Goal: Transaction & Acquisition: Purchase product/service

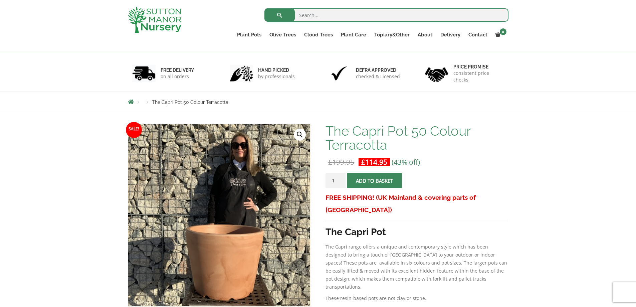
scroll to position [100, 0]
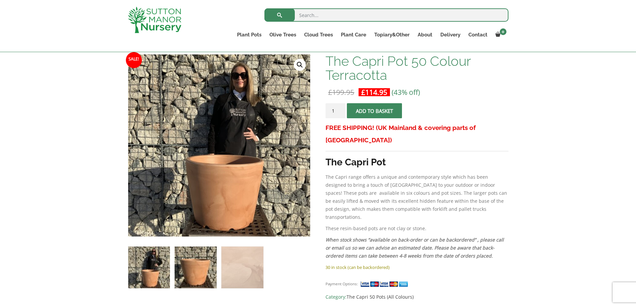
click at [198, 258] on img at bounding box center [196, 267] width 42 height 42
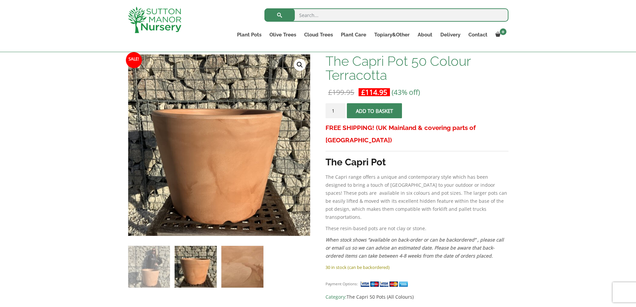
click at [248, 259] on img at bounding box center [242, 267] width 42 height 42
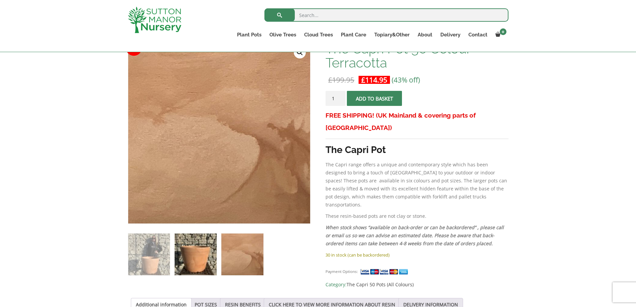
scroll to position [134, 0]
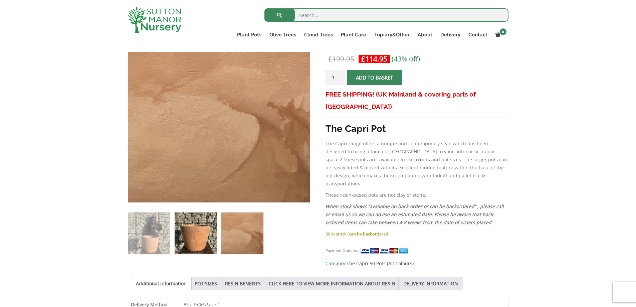
click at [204, 233] on img at bounding box center [196, 233] width 42 height 42
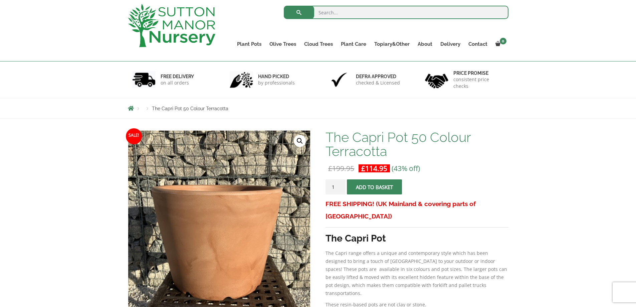
scroll to position [0, 0]
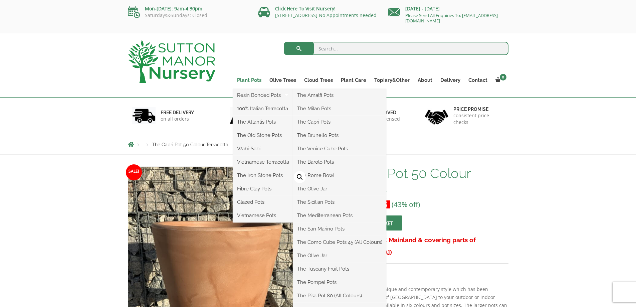
click at [251, 78] on link "Plant Pots" at bounding box center [249, 79] width 32 height 9
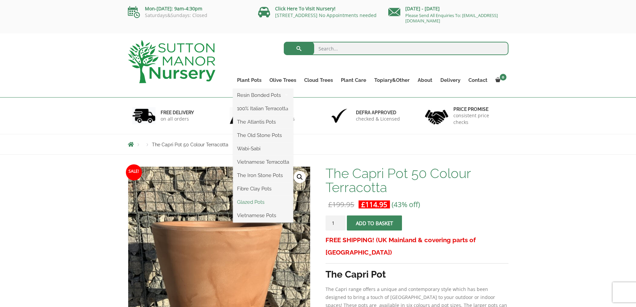
click at [257, 202] on link "Glazed Pots" at bounding box center [263, 202] width 60 height 10
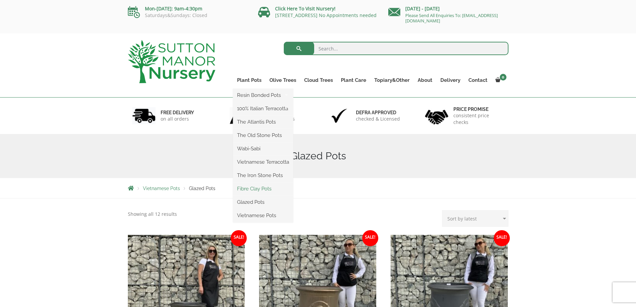
click at [261, 192] on link "Fibre Clay Pots" at bounding box center [263, 189] width 60 height 10
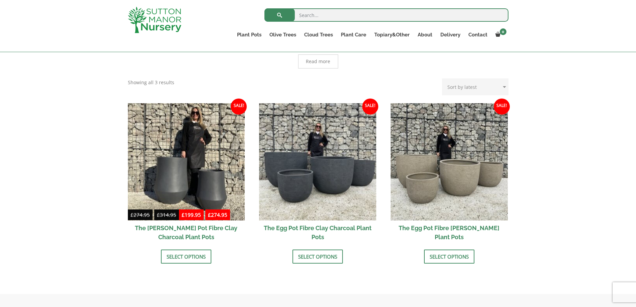
scroll to position [200, 0]
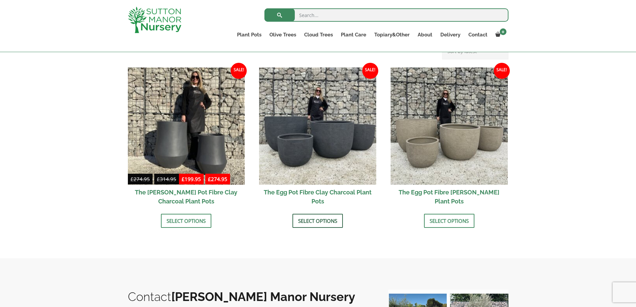
click at [303, 219] on link "Select options" at bounding box center [317, 221] width 50 height 14
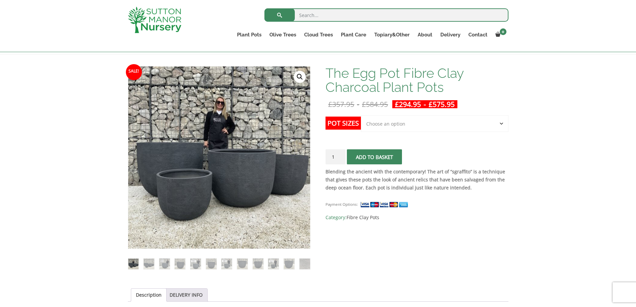
click at [394, 119] on select "Choose an option Click here to buy the 5th To Largest Pot In The Picture Click …" at bounding box center [434, 123] width 147 height 17
click at [361, 115] on select "Choose an option Click here to buy the 5th To Largest Pot In The Picture Click …" at bounding box center [434, 123] width 147 height 17
select select "Click here to buy the 4th To Largest Pot In The Picture"
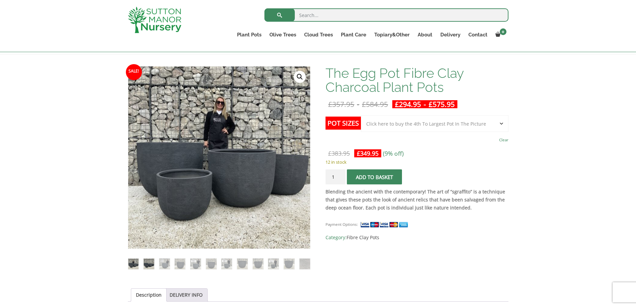
click at [146, 265] on img at bounding box center [149, 263] width 11 height 11
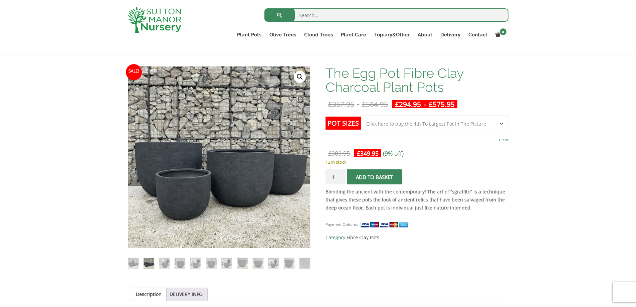
click at [173, 265] on ol at bounding box center [219, 258] width 183 height 20
click at [176, 265] on img at bounding box center [180, 263] width 11 height 11
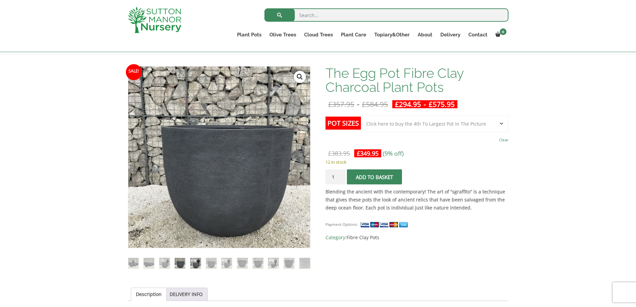
click at [195, 266] on img at bounding box center [195, 263] width 11 height 11
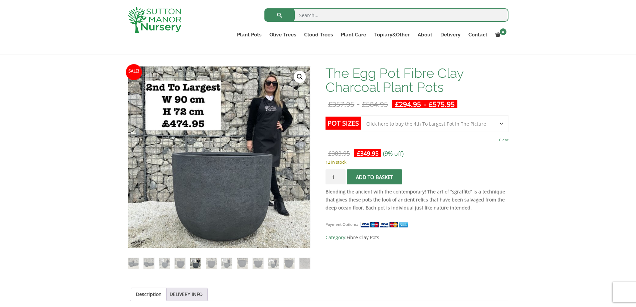
click at [218, 266] on ol at bounding box center [219, 258] width 183 height 20
click at [215, 264] on img at bounding box center [211, 263] width 11 height 11
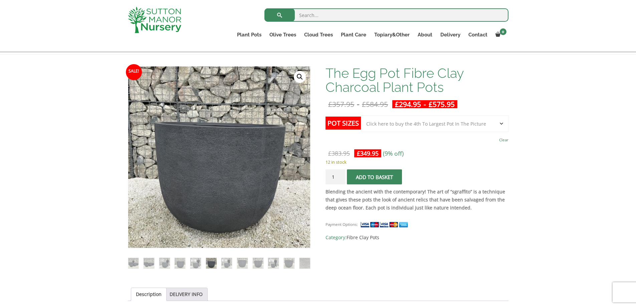
click at [234, 262] on ol at bounding box center [219, 258] width 183 height 20
click at [228, 262] on img at bounding box center [226, 263] width 11 height 11
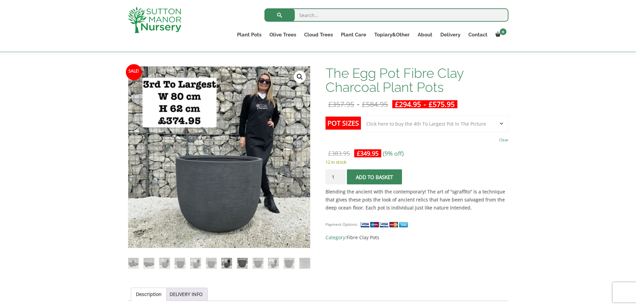
click at [240, 262] on img at bounding box center [242, 263] width 11 height 11
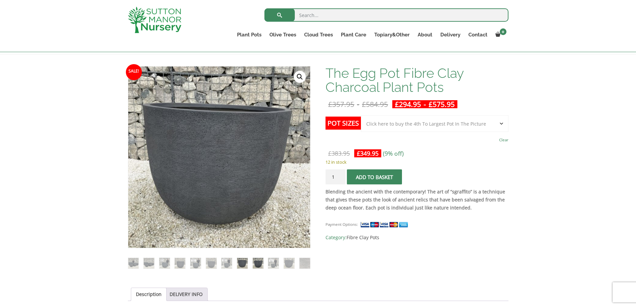
click at [255, 261] on img at bounding box center [258, 263] width 11 height 11
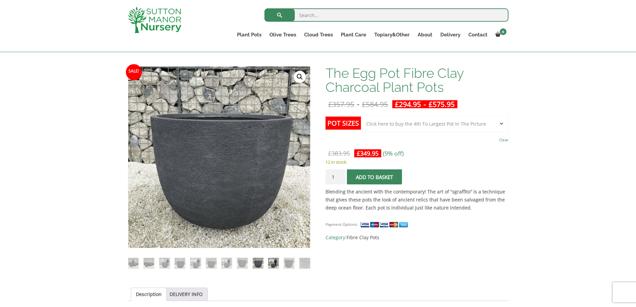
click at [273, 261] on img at bounding box center [273, 263] width 11 height 11
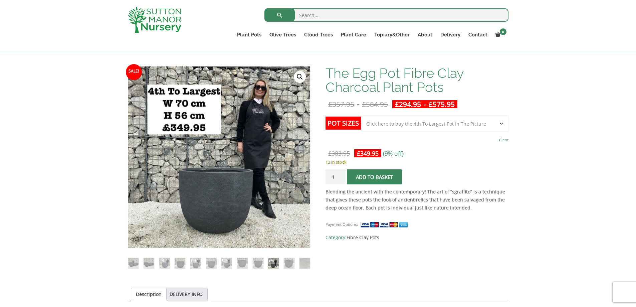
click at [166, 24] on img at bounding box center [154, 20] width 53 height 26
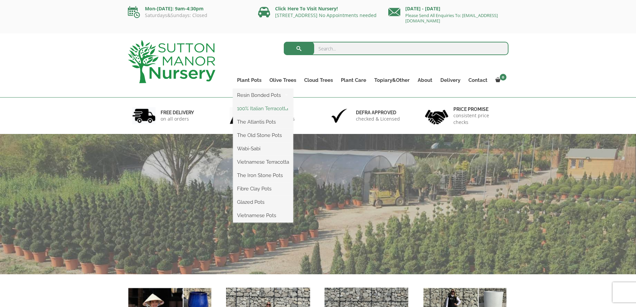
click at [258, 109] on link "100% Italian Terracotta" at bounding box center [263, 108] width 60 height 10
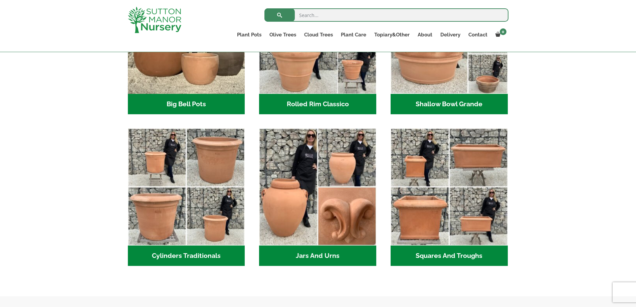
scroll to position [300, 0]
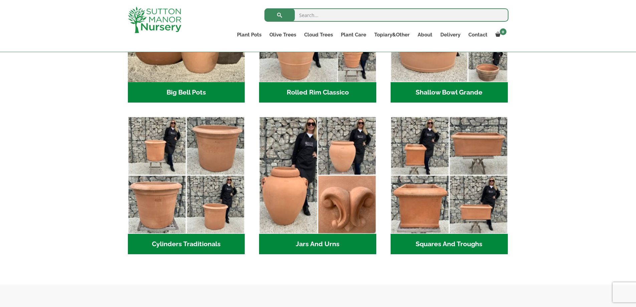
click at [199, 242] on h2 "Cylinders Traditionals (2)" at bounding box center [186, 244] width 117 height 21
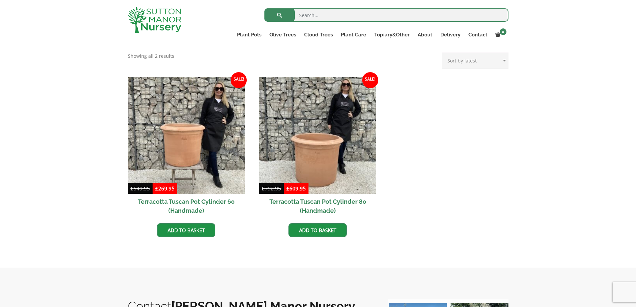
scroll to position [300, 0]
